Goal: Information Seeking & Learning: Learn about a topic

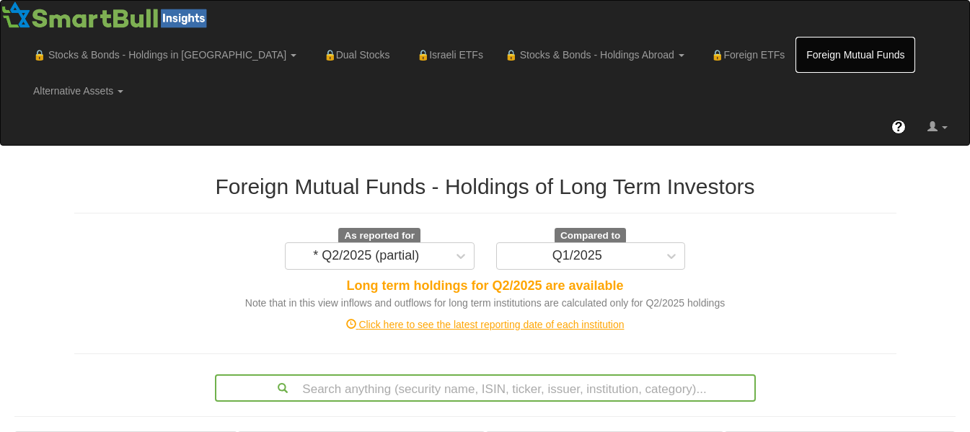
click at [795, 48] on link "Foreign Mutual Funds" at bounding box center [855, 55] width 120 height 36
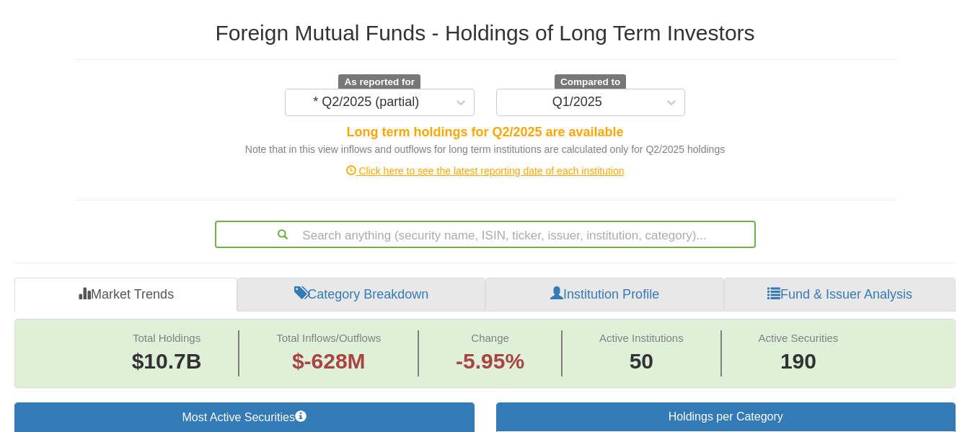
scroll to position [115, 0]
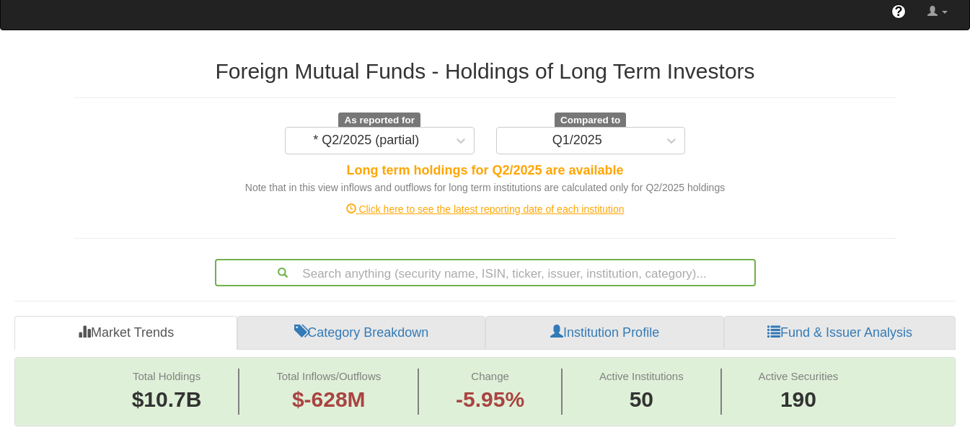
click at [487, 202] on div "Click here to see the latest reporting date of each institution" at bounding box center [484, 209] width 843 height 14
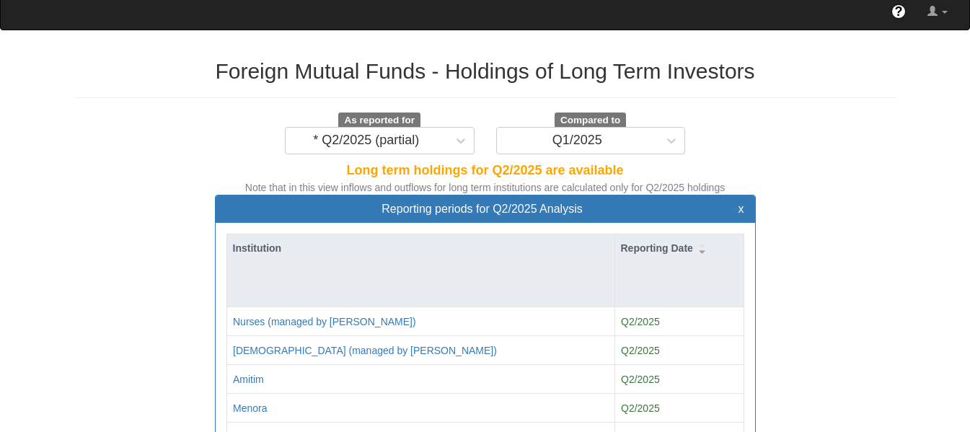
scroll to position [493, 0]
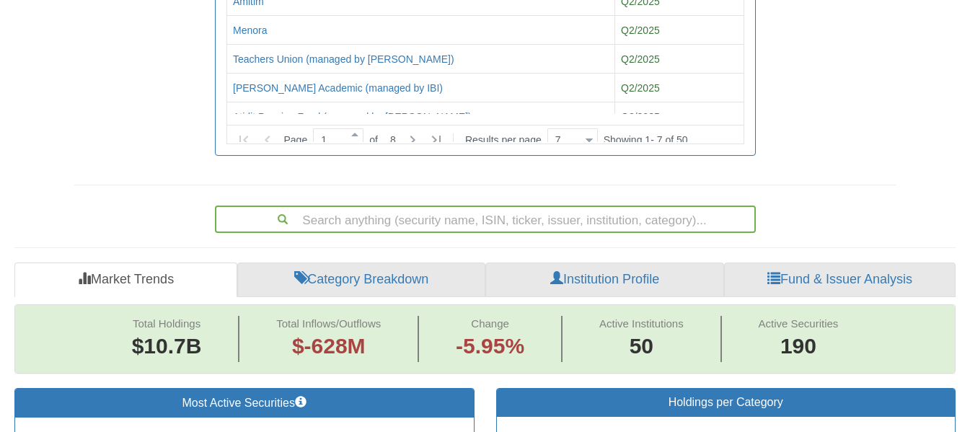
click at [825, 262] on link "Fund & Issuer Analysis" at bounding box center [839, 279] width 231 height 35
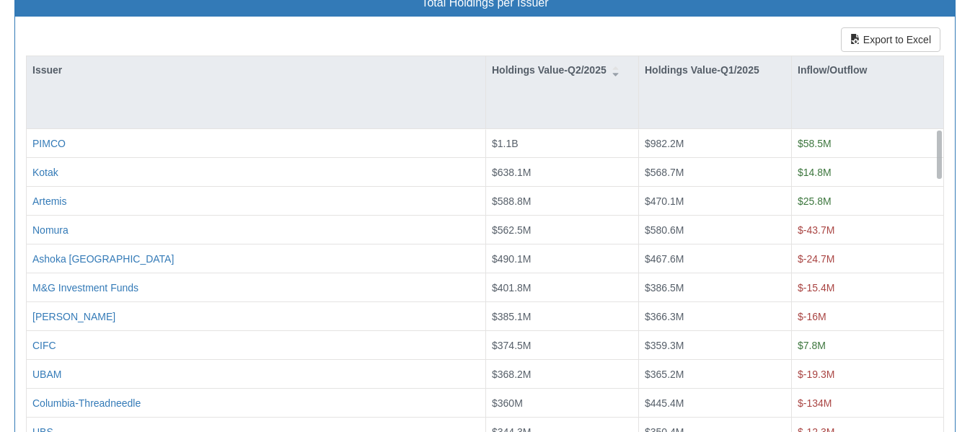
scroll to position [954, 0]
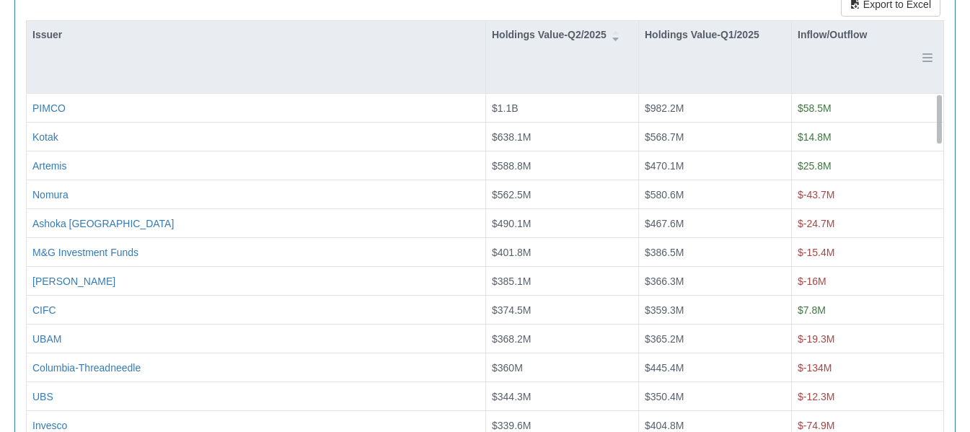
click at [846, 33] on div "Inflow/Outflow" at bounding box center [866, 57] width 151 height 72
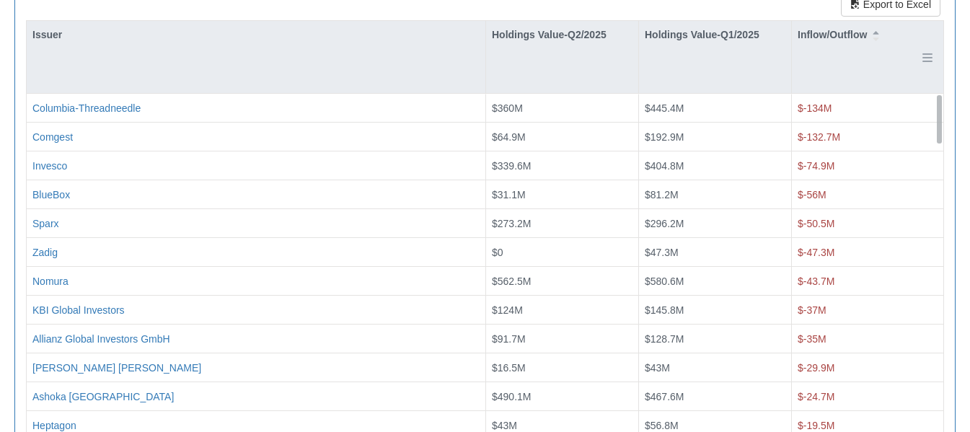
click at [846, 33] on div "Inflow/Outflow" at bounding box center [866, 57] width 151 height 72
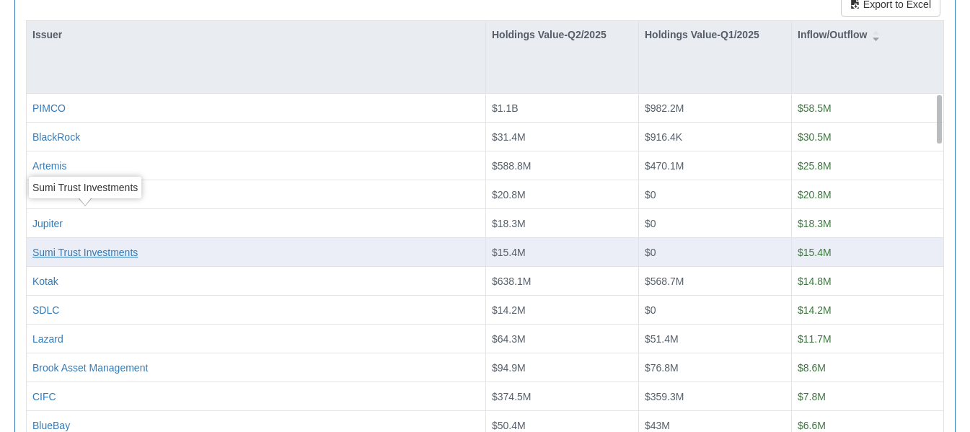
click at [105, 245] on div "Sumi Trust Investments" at bounding box center [84, 252] width 105 height 14
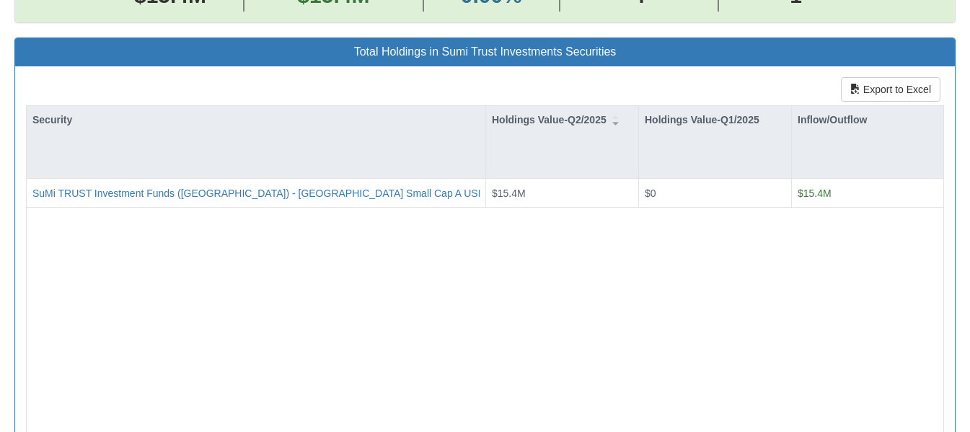
scroll to position [30, 914]
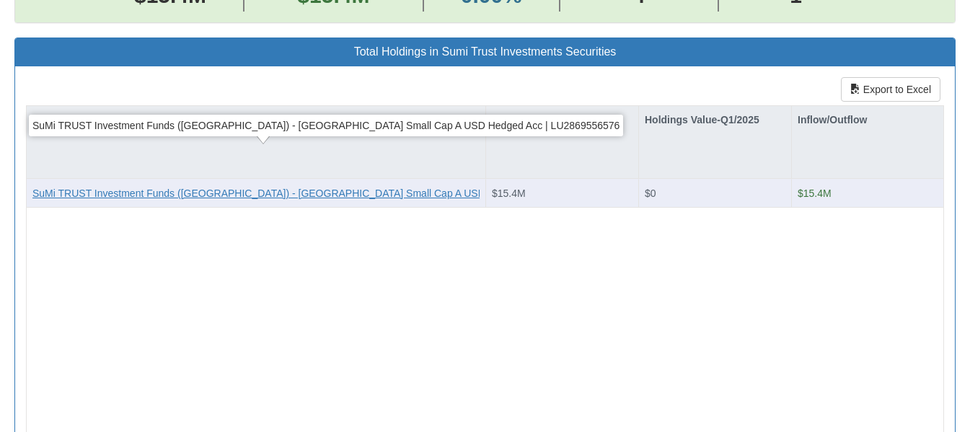
click at [184, 186] on div "SuMi TRUST Investment Funds (Luxembourg) - Japan Small Cap A USD Hedged Acc | L…" at bounding box center [325, 193] width 587 height 14
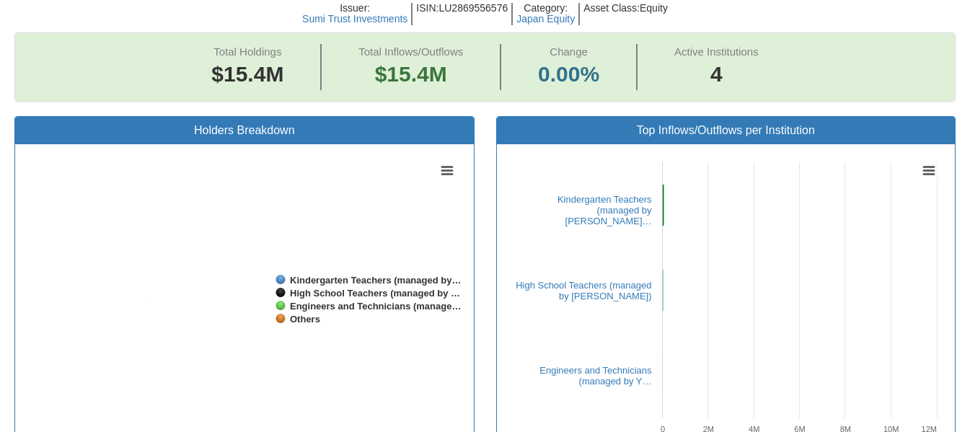
scroll to position [30, 914]
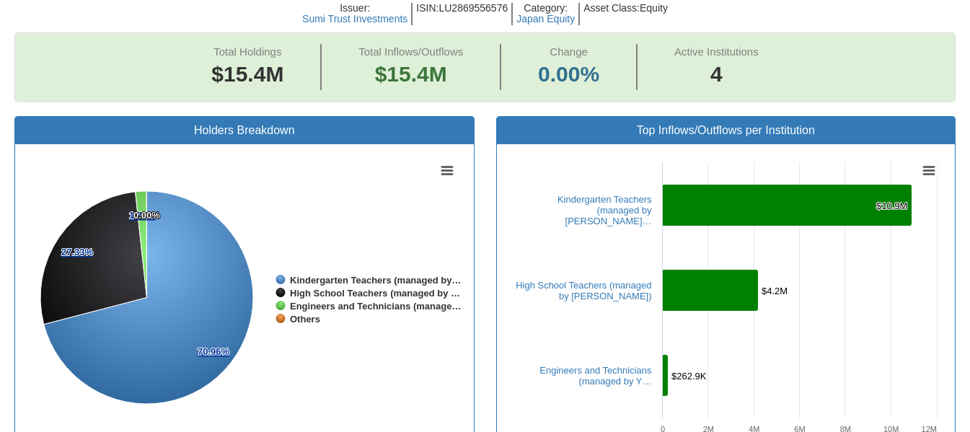
click at [184, 155] on rect at bounding box center [244, 299] width 436 height 288
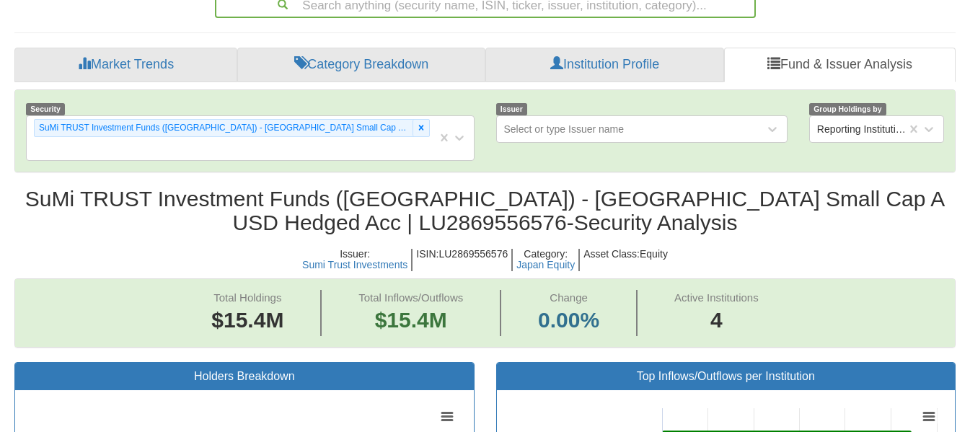
scroll to position [704, 0]
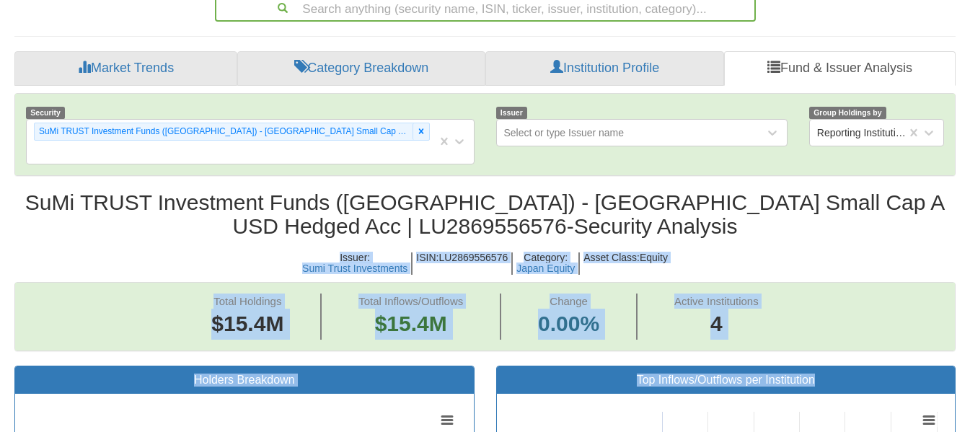
drag, startPoint x: 951, startPoint y: 179, endPoint x: 980, endPoint y: 322, distance: 145.6
click at [970, 322] on html "Toggle navigation 🔒 Stocks & Bonds - Holdings in IL Stocks Bonds Stocks & Bonds…" at bounding box center [485, 393] width 970 height 2194
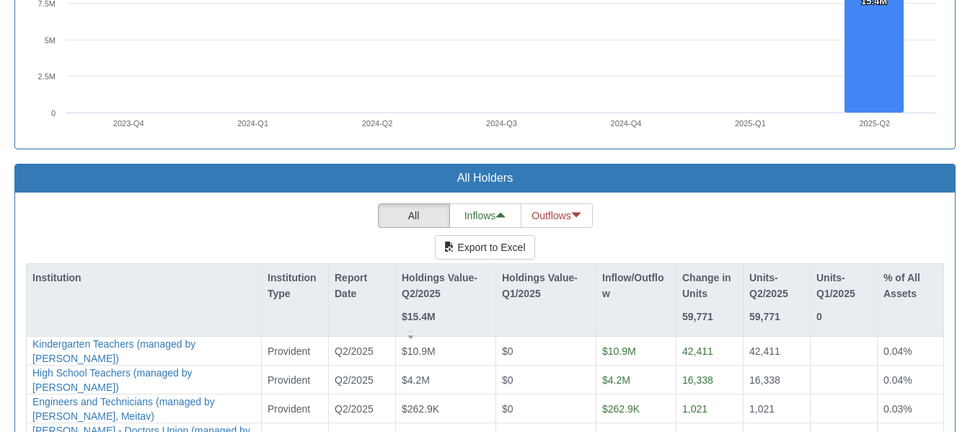
scroll to position [1636, 0]
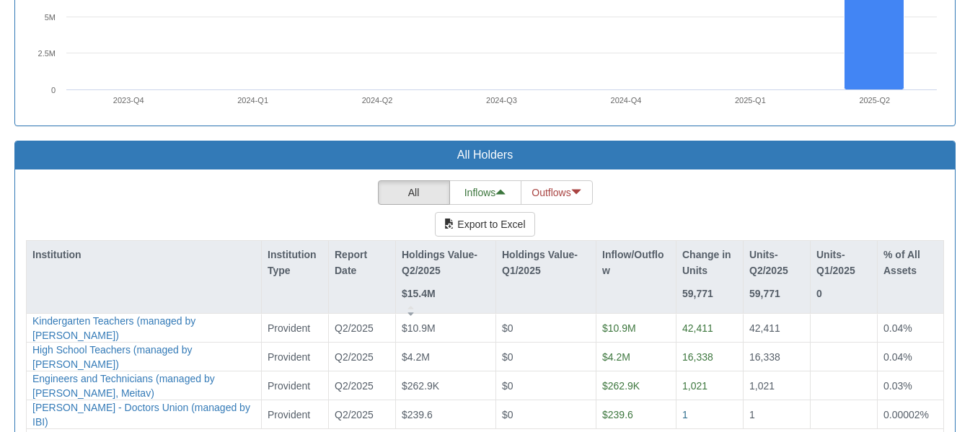
click at [280, 180] on div "All Inflows Outflows Export to Excel Institution Institution Type Report Date H…" at bounding box center [485, 354] width 918 height 348
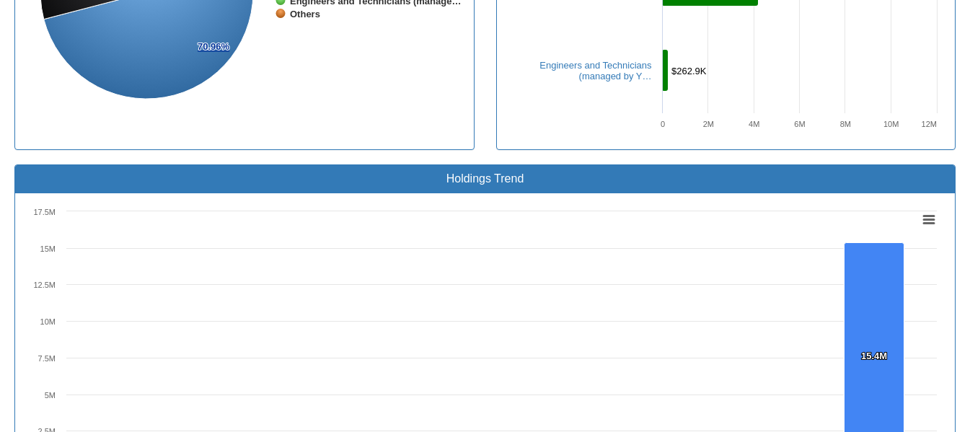
scroll to position [881, 0]
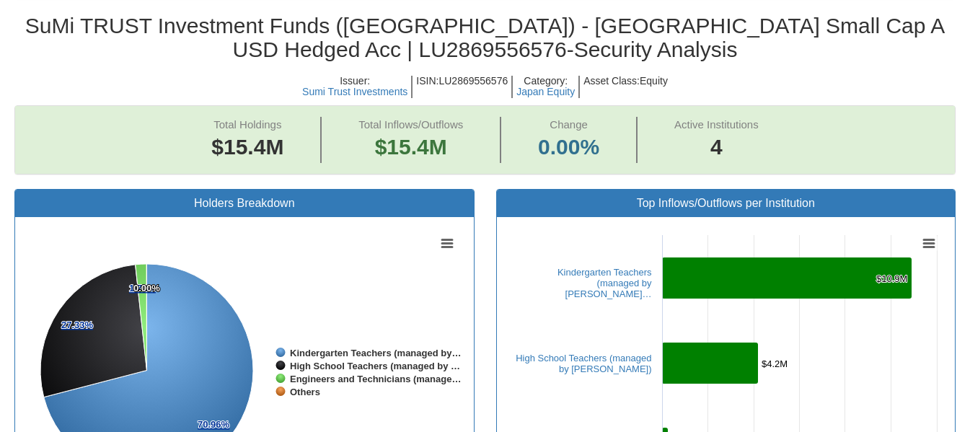
click at [392, 14] on h2 "SuMi TRUST Investment Funds (Luxembourg) - Japan Small Cap A USD Hedged Acc | L…" at bounding box center [484, 38] width 941 height 48
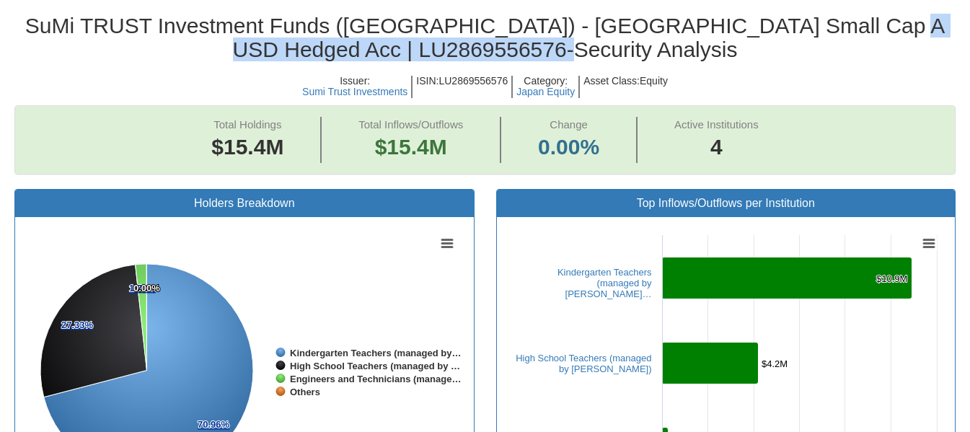
click at [392, 14] on h2 "SuMi TRUST Investment Funds (Luxembourg) - Japan Small Cap A USD Hedged Acc | L…" at bounding box center [484, 38] width 941 height 48
copy h2 "LU2869556576"
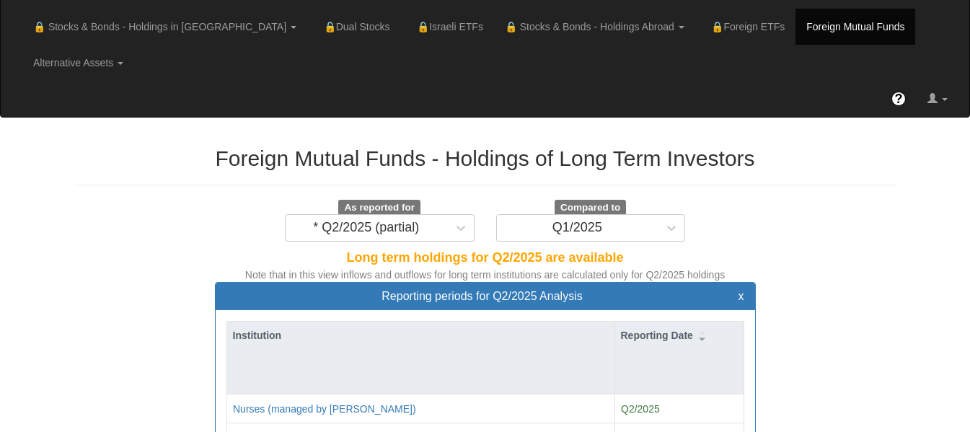
scroll to position [0, 0]
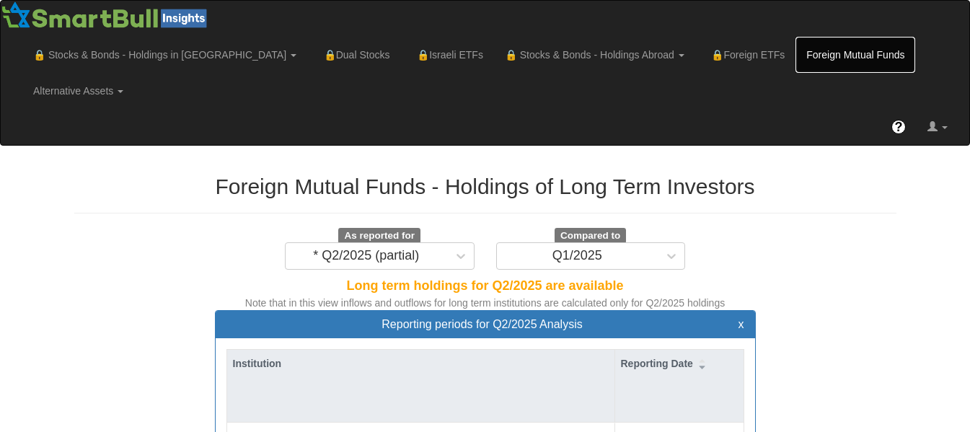
click at [795, 58] on link "Foreign Mutual Funds" at bounding box center [855, 55] width 120 height 36
